Goal: Transaction & Acquisition: Book appointment/travel/reservation

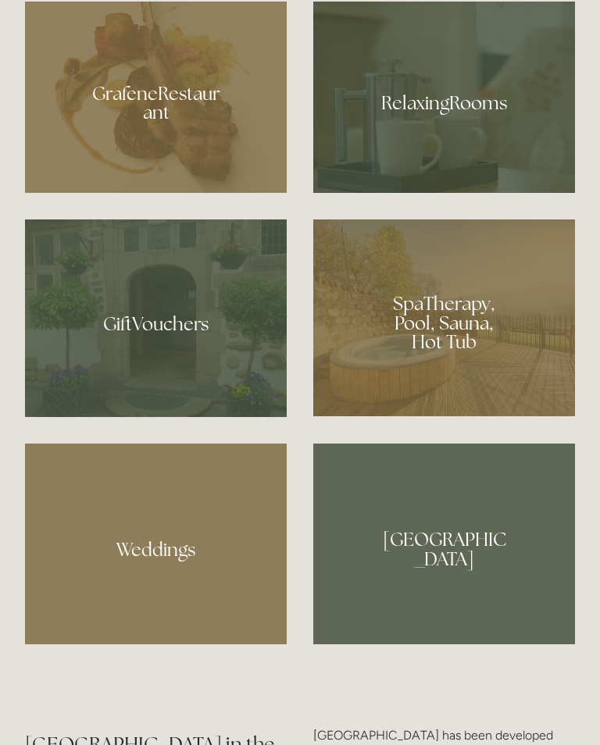
scroll to position [1191, 0]
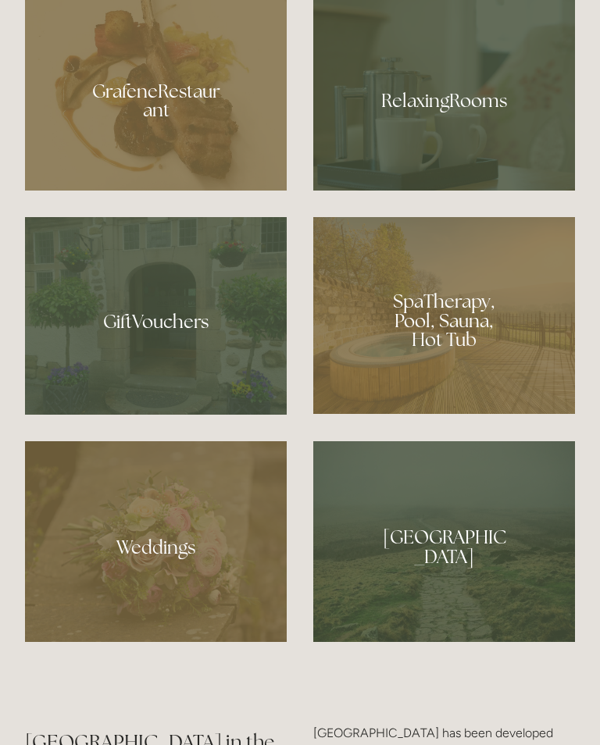
click at [440, 149] on div at bounding box center [444, 94] width 262 height 191
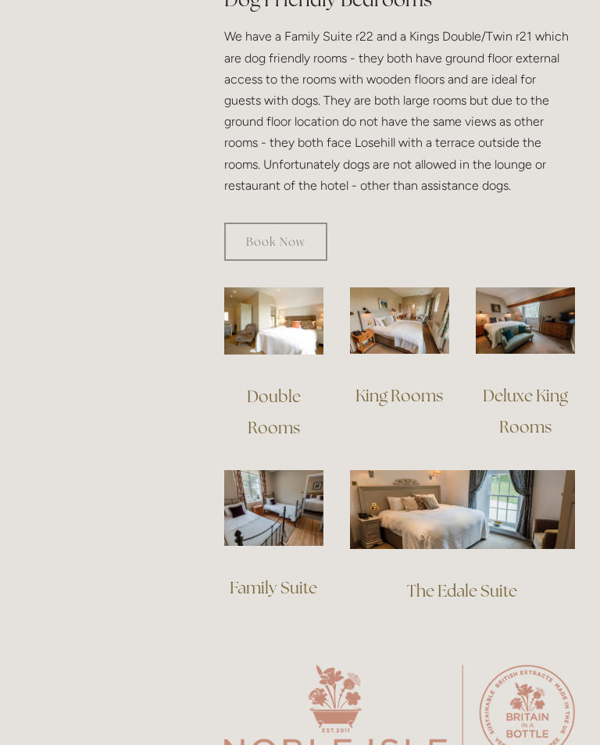
scroll to position [1030, 0]
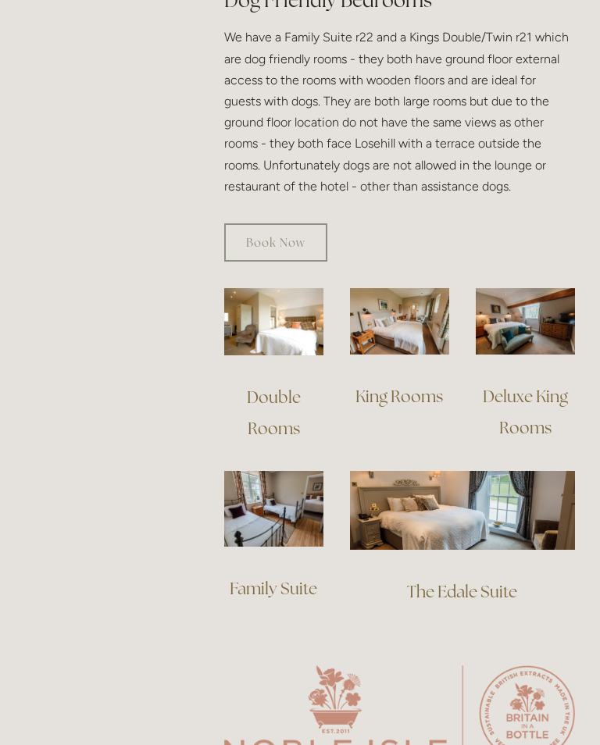
click at [284, 317] on img at bounding box center [273, 321] width 99 height 67
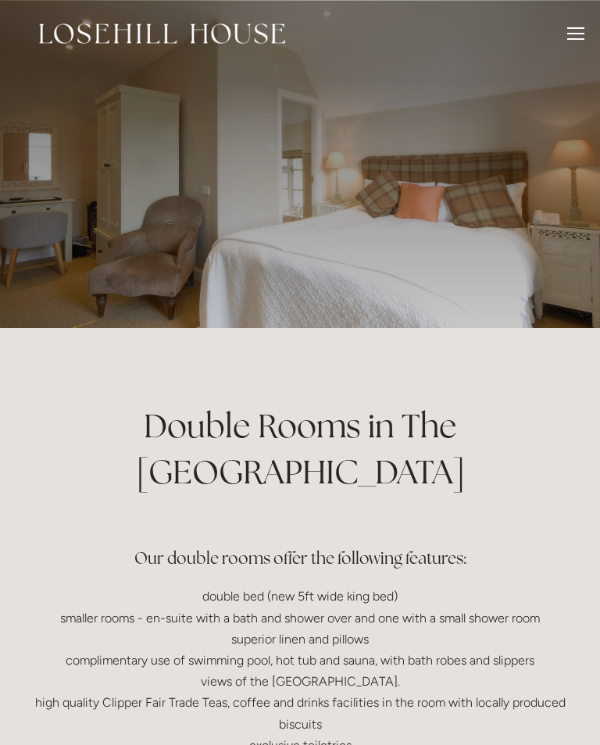
click at [578, 34] on div at bounding box center [575, 35] width 17 height 17
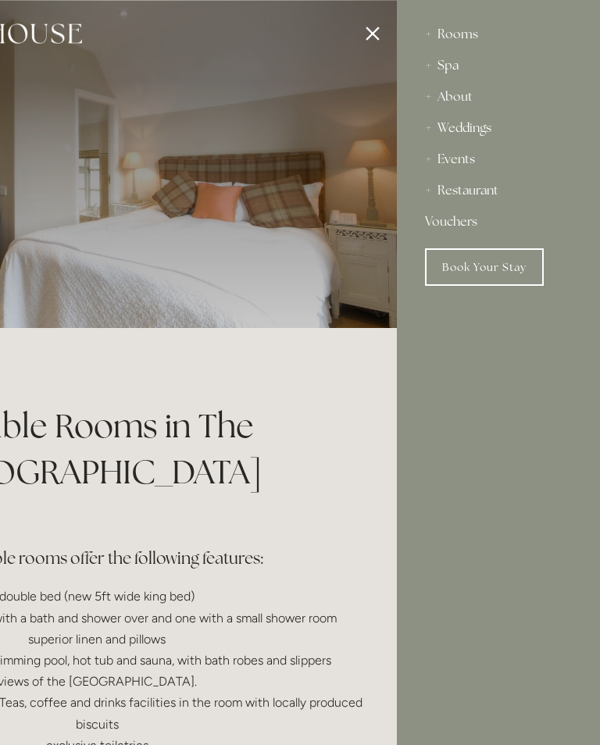
click at [385, 30] on div at bounding box center [97, 372] width 600 height 745
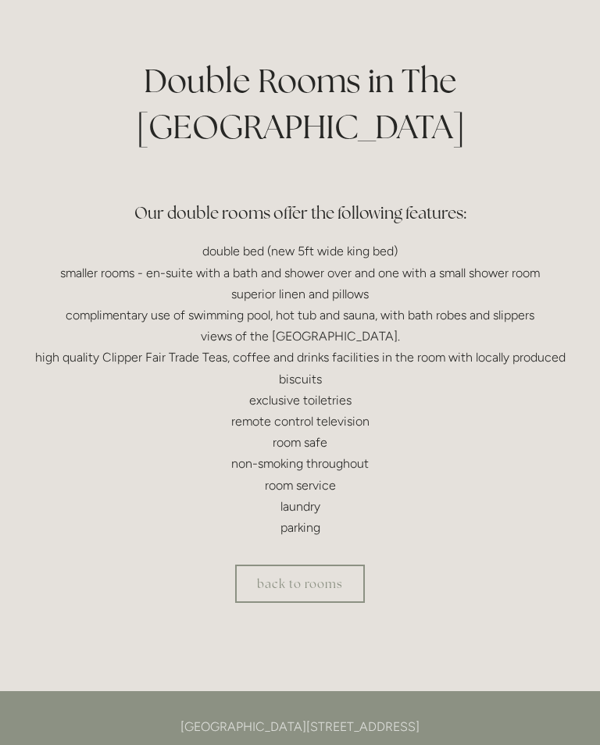
scroll to position [345, 0]
click at [315, 564] on link "back to rooms" at bounding box center [300, 583] width 130 height 38
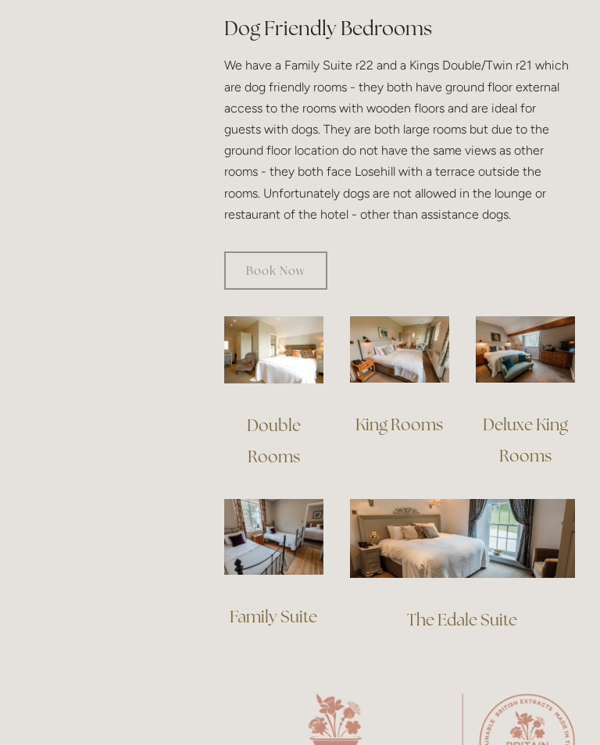
scroll to position [1002, 0]
click at [405, 364] on img at bounding box center [399, 348] width 99 height 66
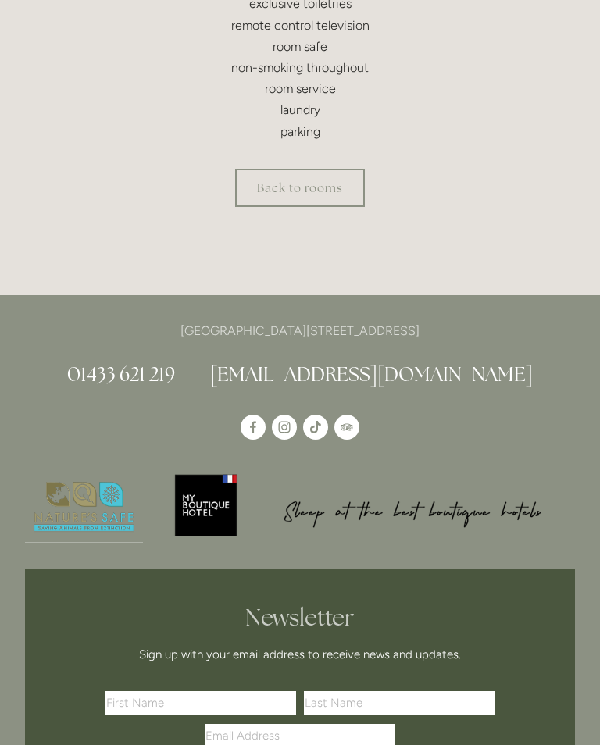
scroll to position [770, 0]
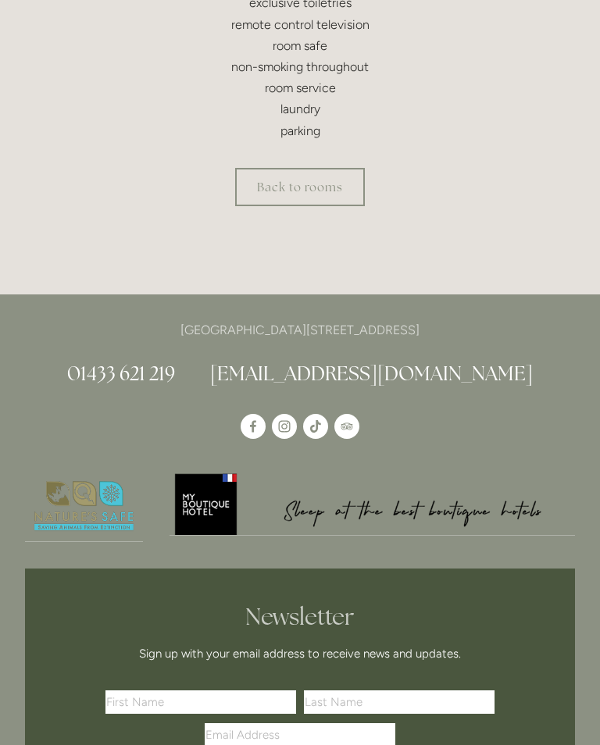
click at [310, 180] on link "Back to rooms" at bounding box center [300, 187] width 130 height 38
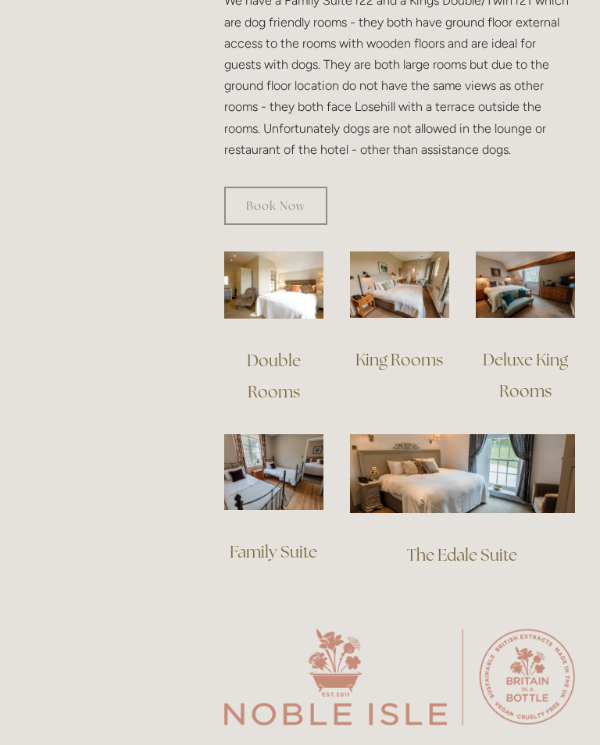
scroll to position [1067, 0]
click at [529, 289] on img at bounding box center [524, 284] width 99 height 66
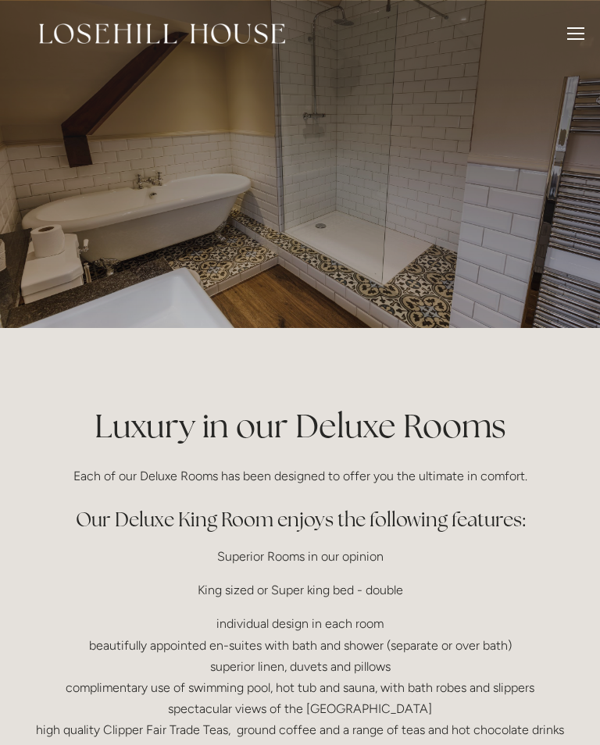
click at [579, 37] on div at bounding box center [575, 35] width 17 height 17
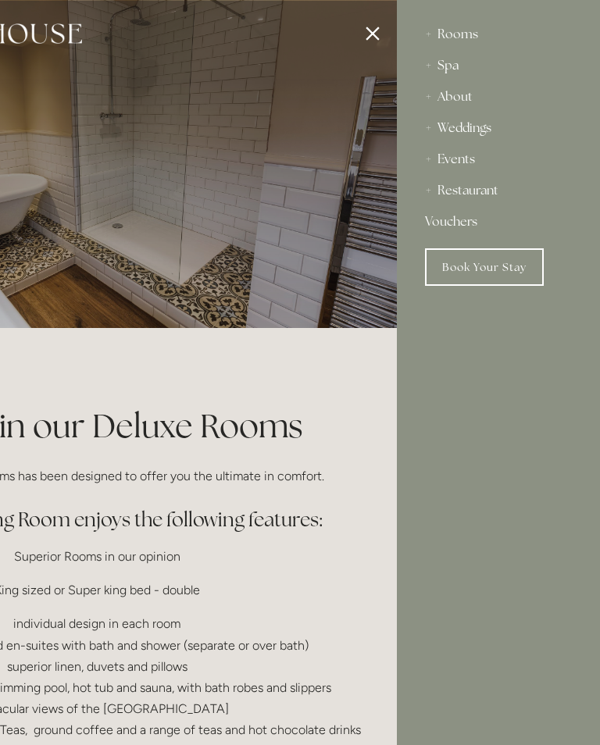
click at [465, 91] on div "About" at bounding box center [498, 96] width 147 height 31
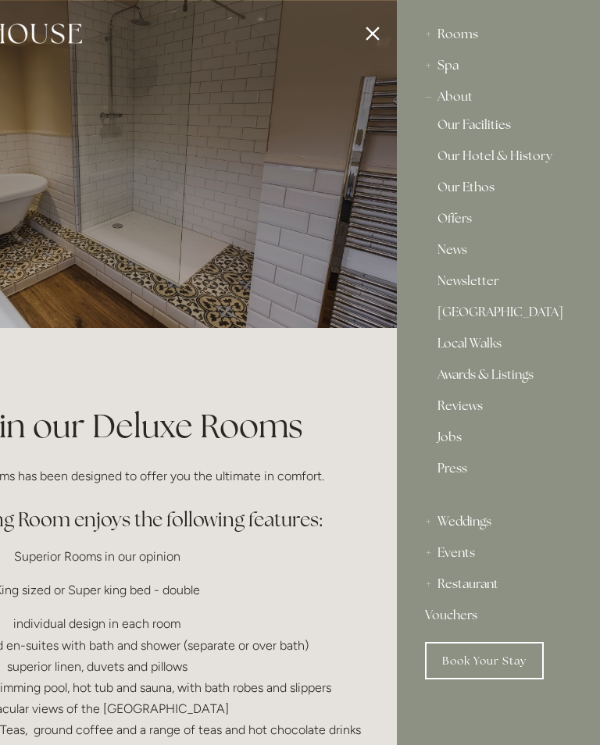
click at [474, 351] on link "Local Walks" at bounding box center [498, 346] width 122 height 19
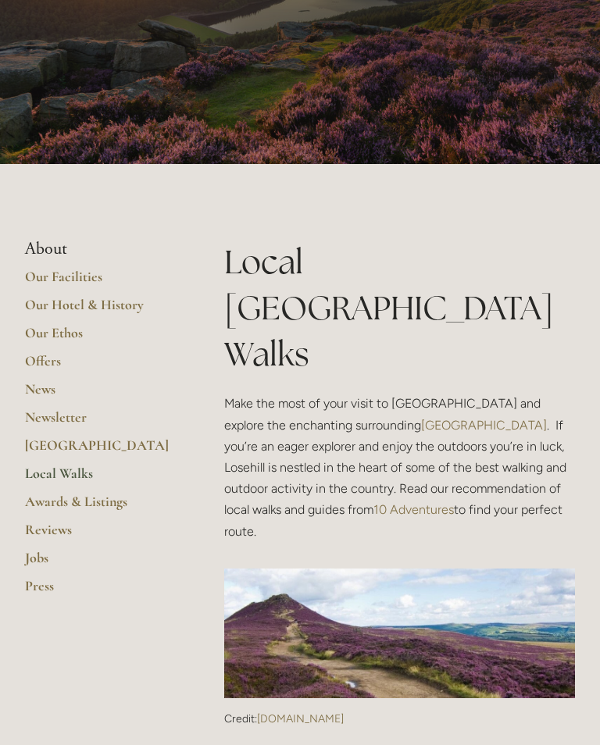
scroll to position [70, 0]
click at [71, 269] on link "Our Facilities" at bounding box center [99, 282] width 149 height 28
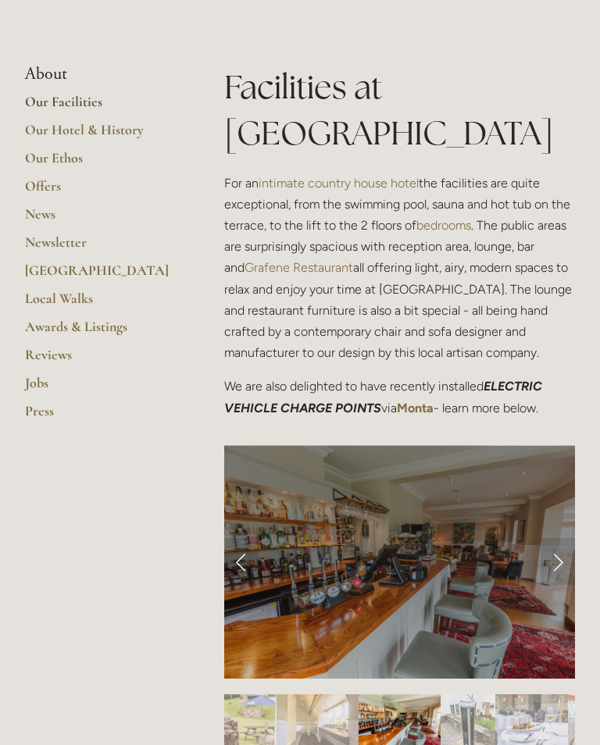
scroll to position [340, 0]
click at [557, 558] on link "Next Slide" at bounding box center [557, 560] width 34 height 47
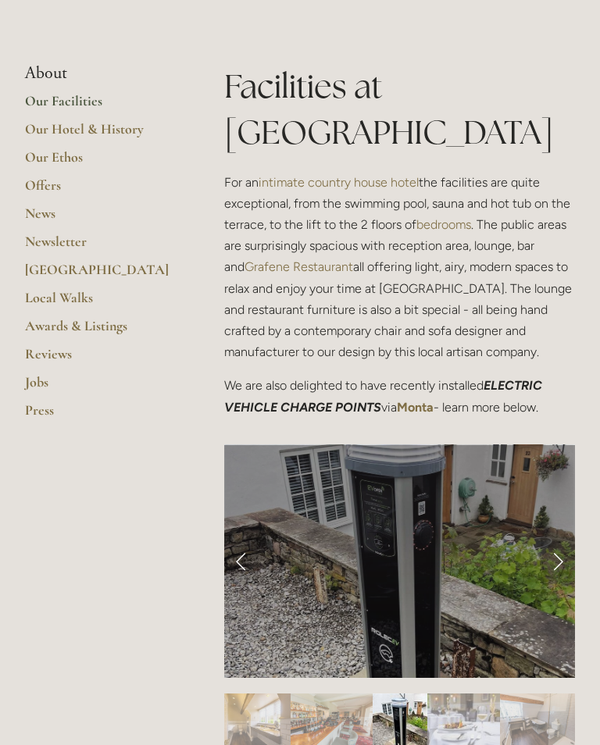
click at [553, 557] on link "Next Slide" at bounding box center [557, 560] width 34 height 47
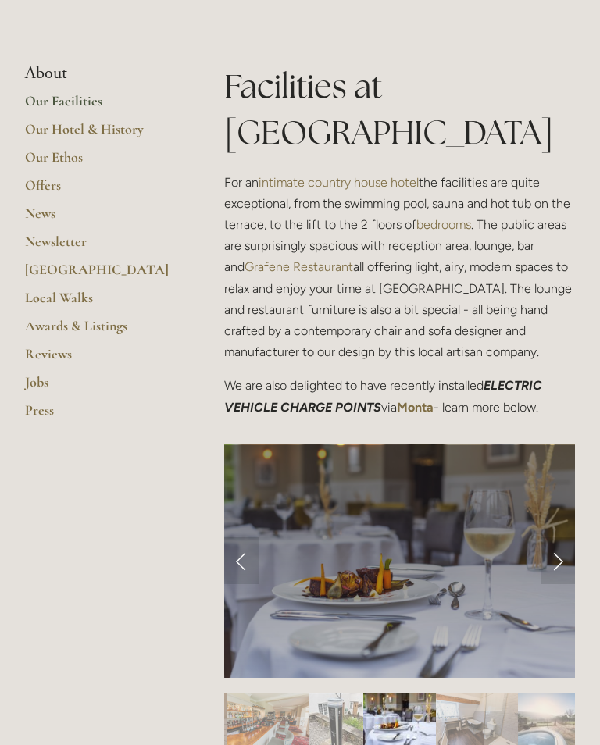
click at [556, 557] on link "Next Slide" at bounding box center [557, 560] width 34 height 47
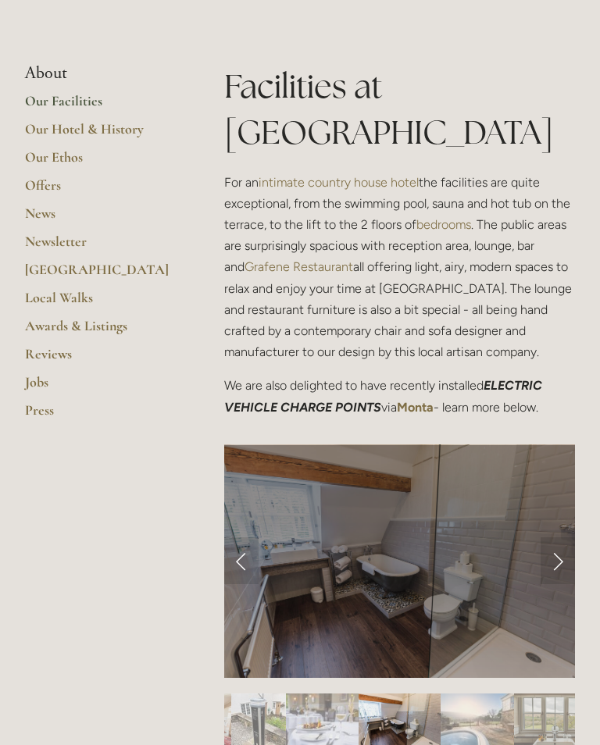
click at [554, 557] on link "Next Slide" at bounding box center [557, 560] width 34 height 47
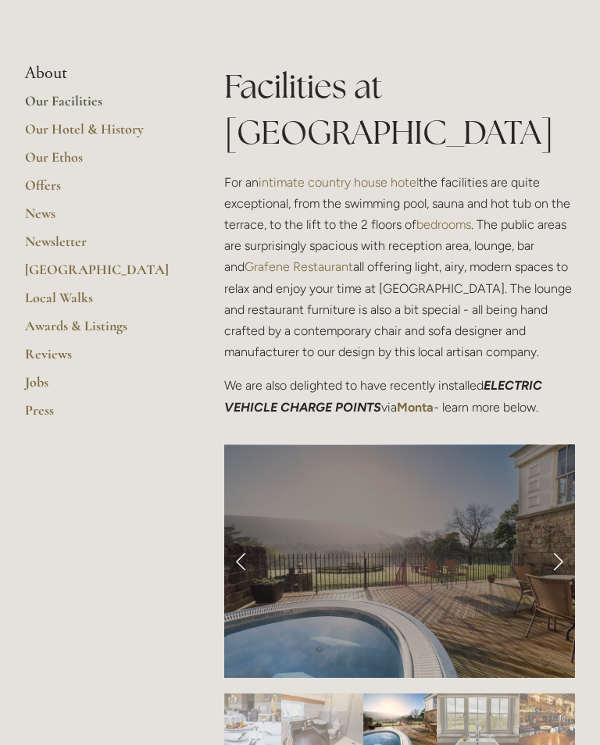
click at [554, 551] on link "Next Slide" at bounding box center [557, 560] width 34 height 47
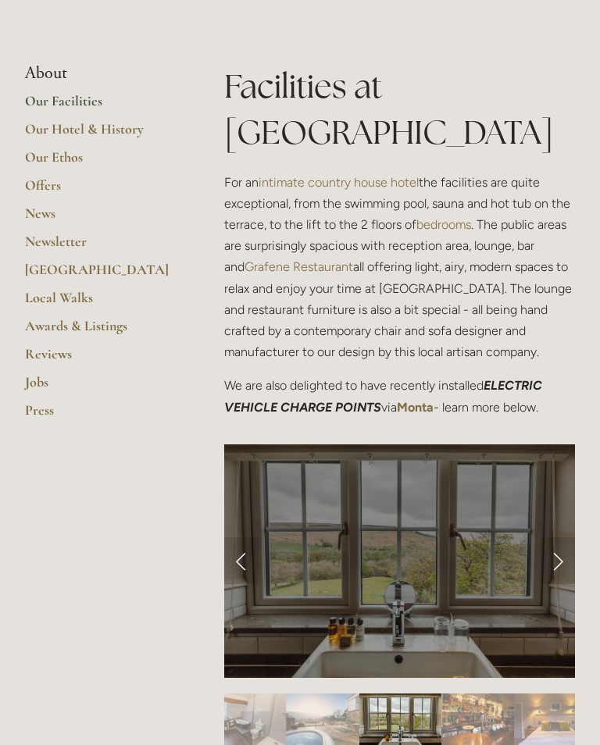
click at [554, 550] on link "Next Slide" at bounding box center [557, 560] width 34 height 47
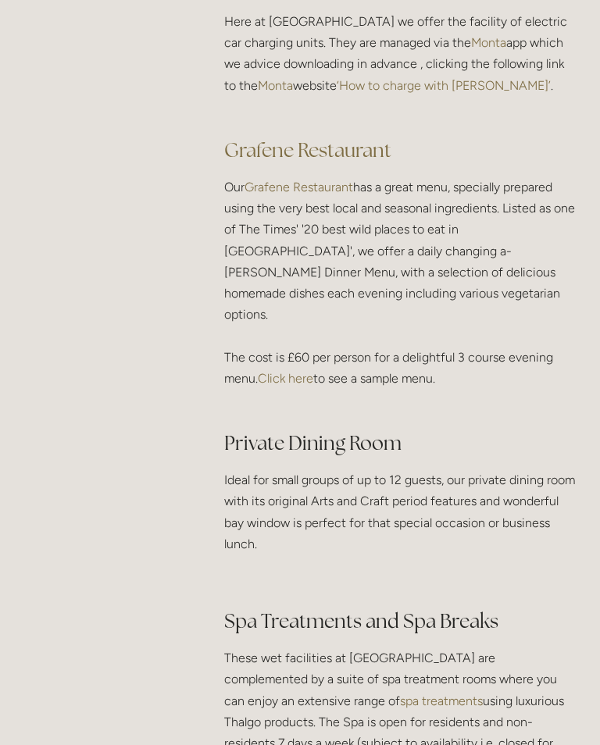
scroll to position [2206, 0]
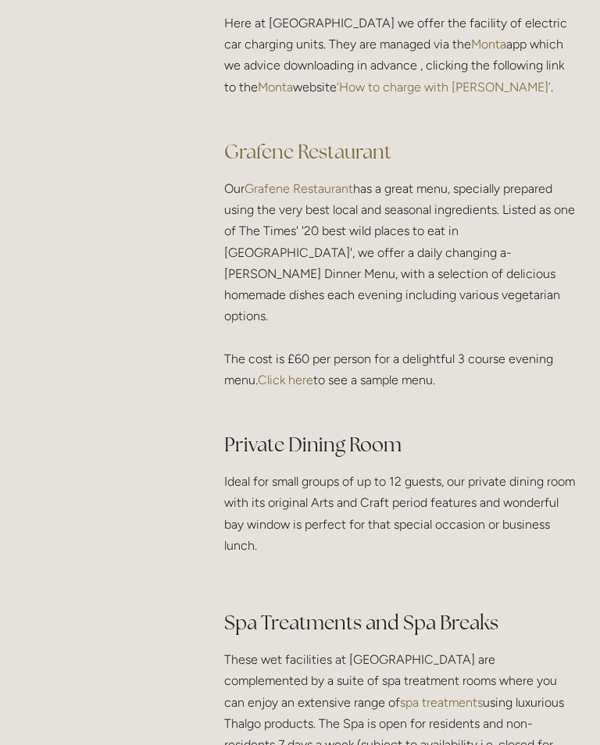
click at [292, 372] on link "Click here" at bounding box center [285, 379] width 55 height 15
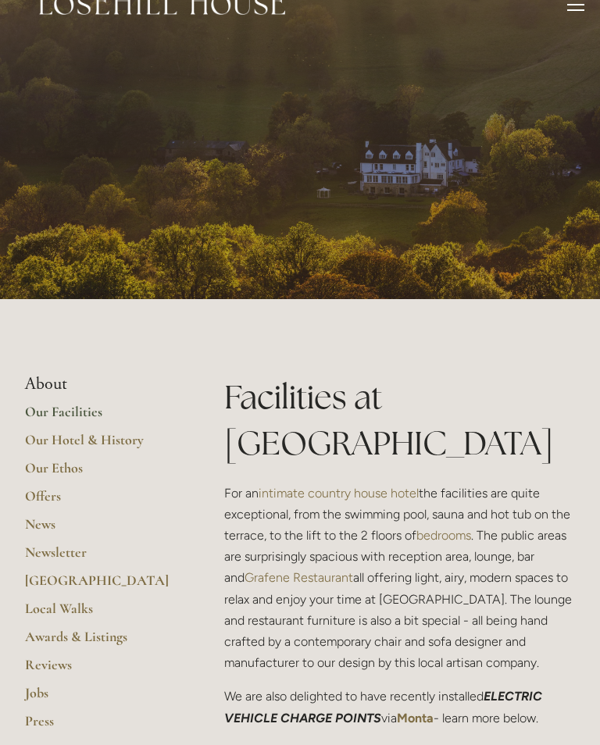
scroll to position [0, 0]
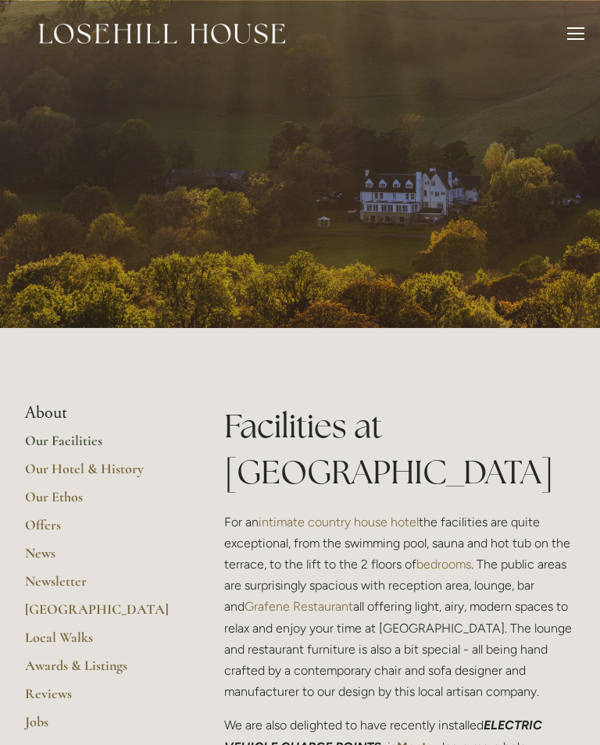
click at [572, 41] on div at bounding box center [575, 35] width 17 height 17
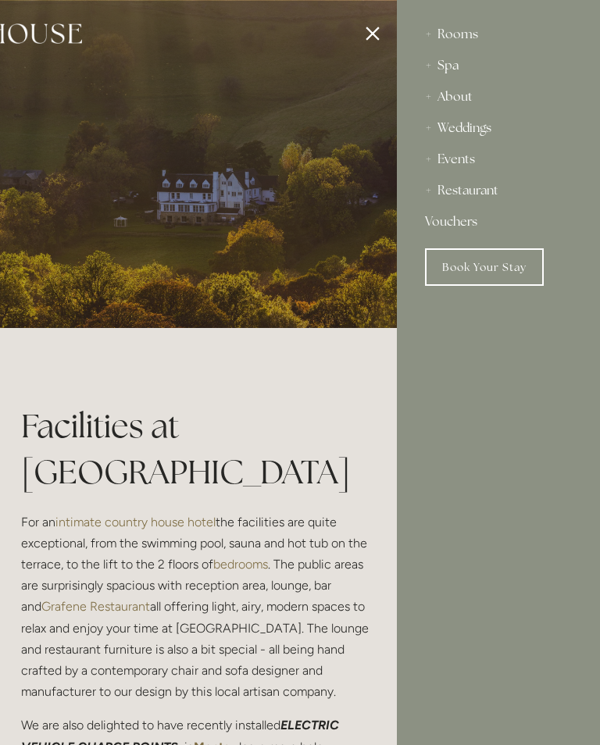
click at [472, 280] on link "Book Your Stay" at bounding box center [484, 266] width 119 height 37
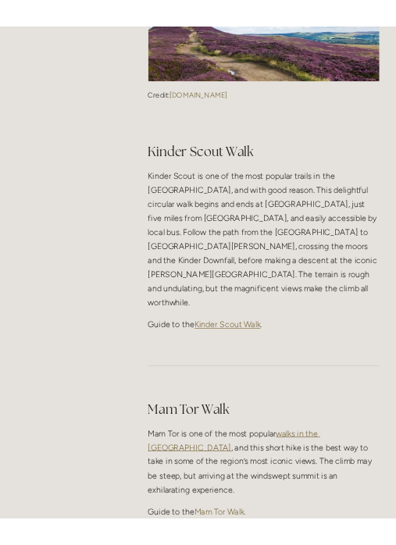
scroll to position [855, 0]
